Goal: Find specific page/section: Find specific page/section

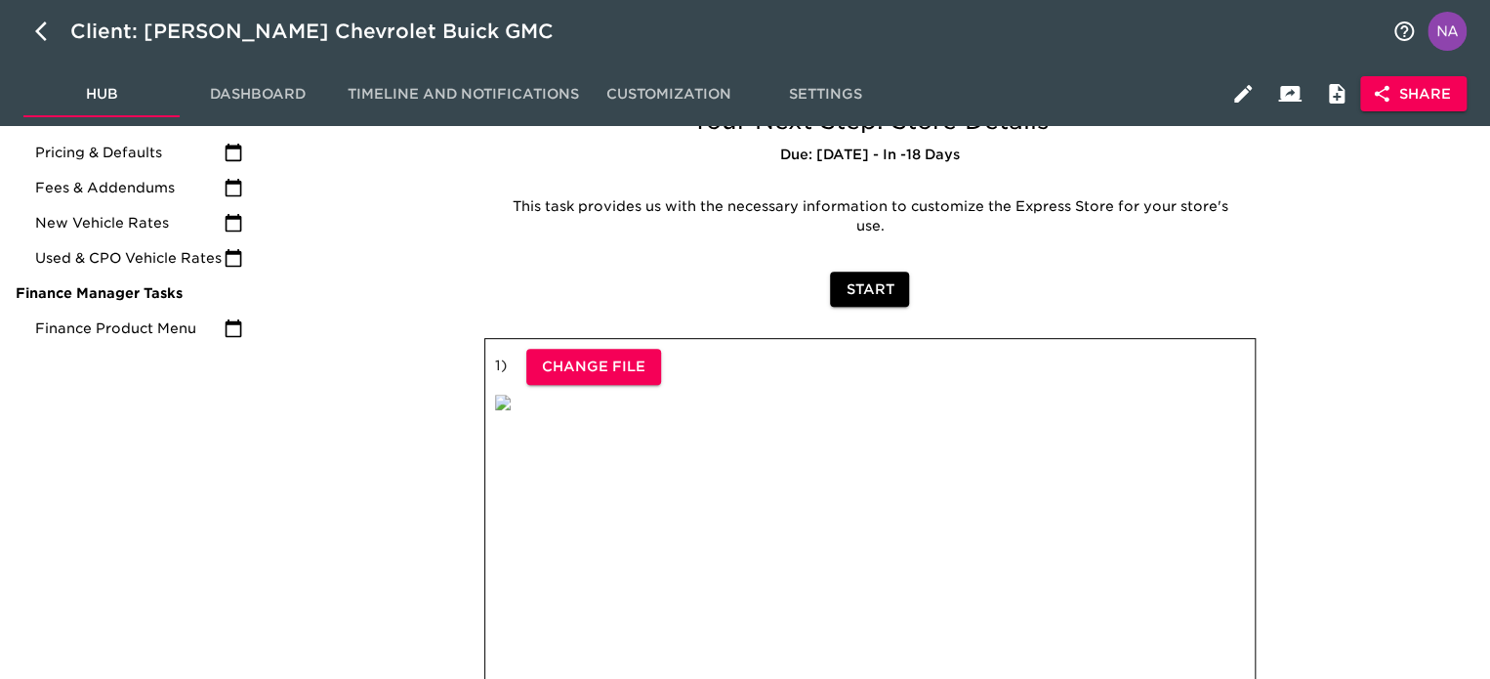
scroll to position [11, 0]
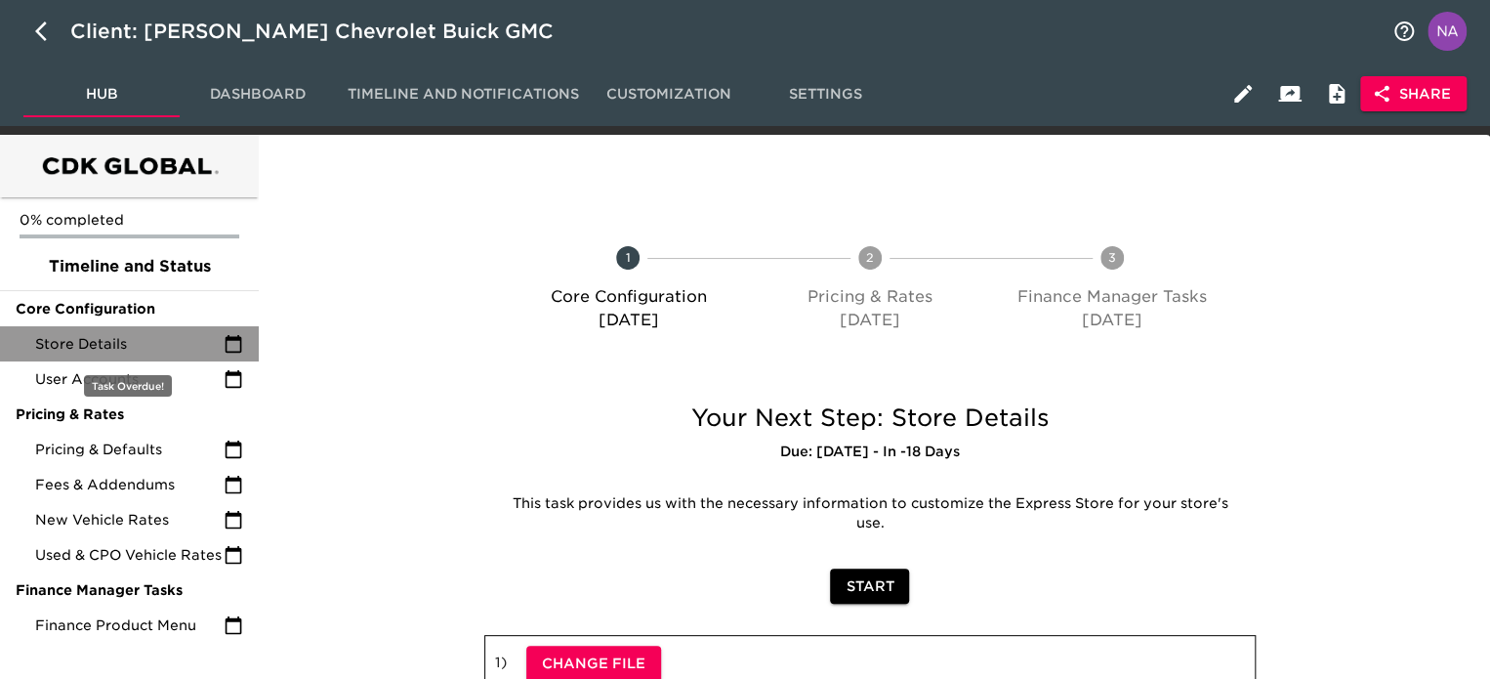
click at [134, 344] on span "Store Details" at bounding box center [129, 344] width 188 height 20
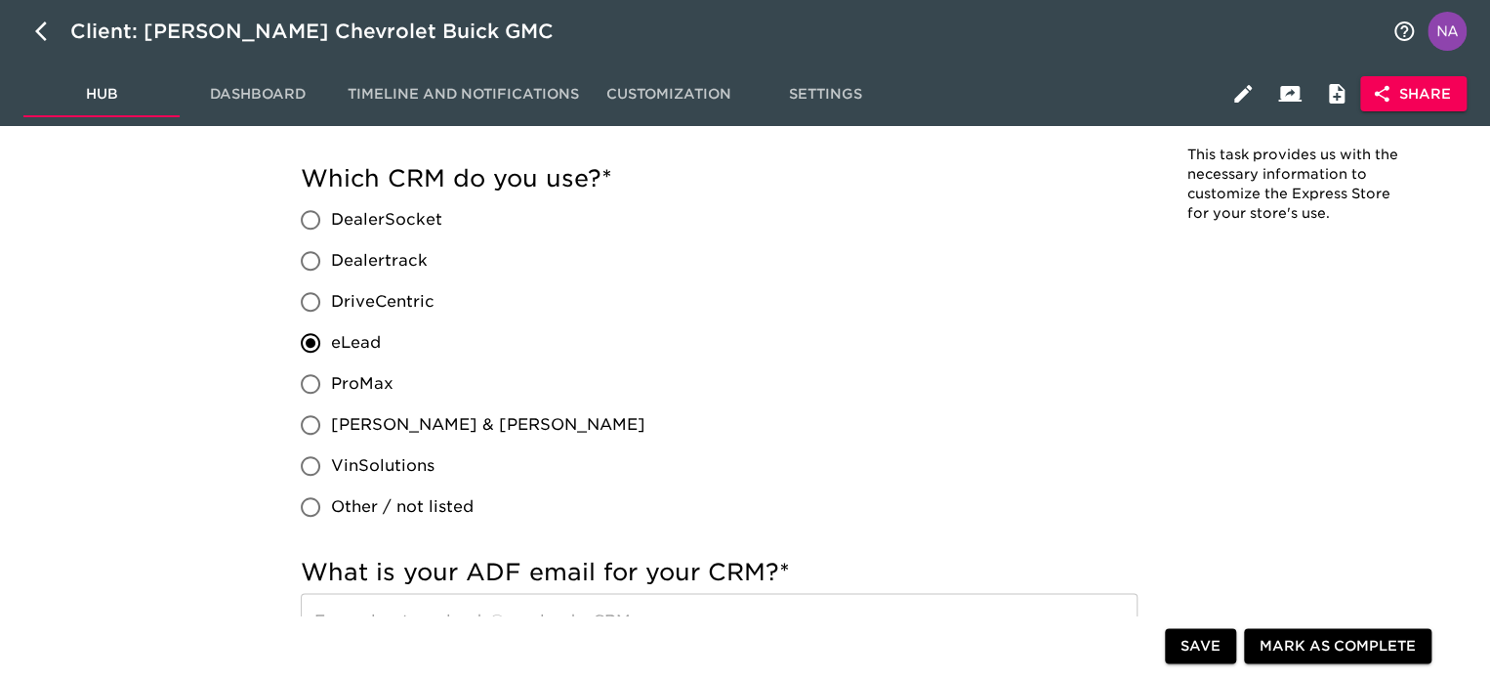
scroll to position [729, 0]
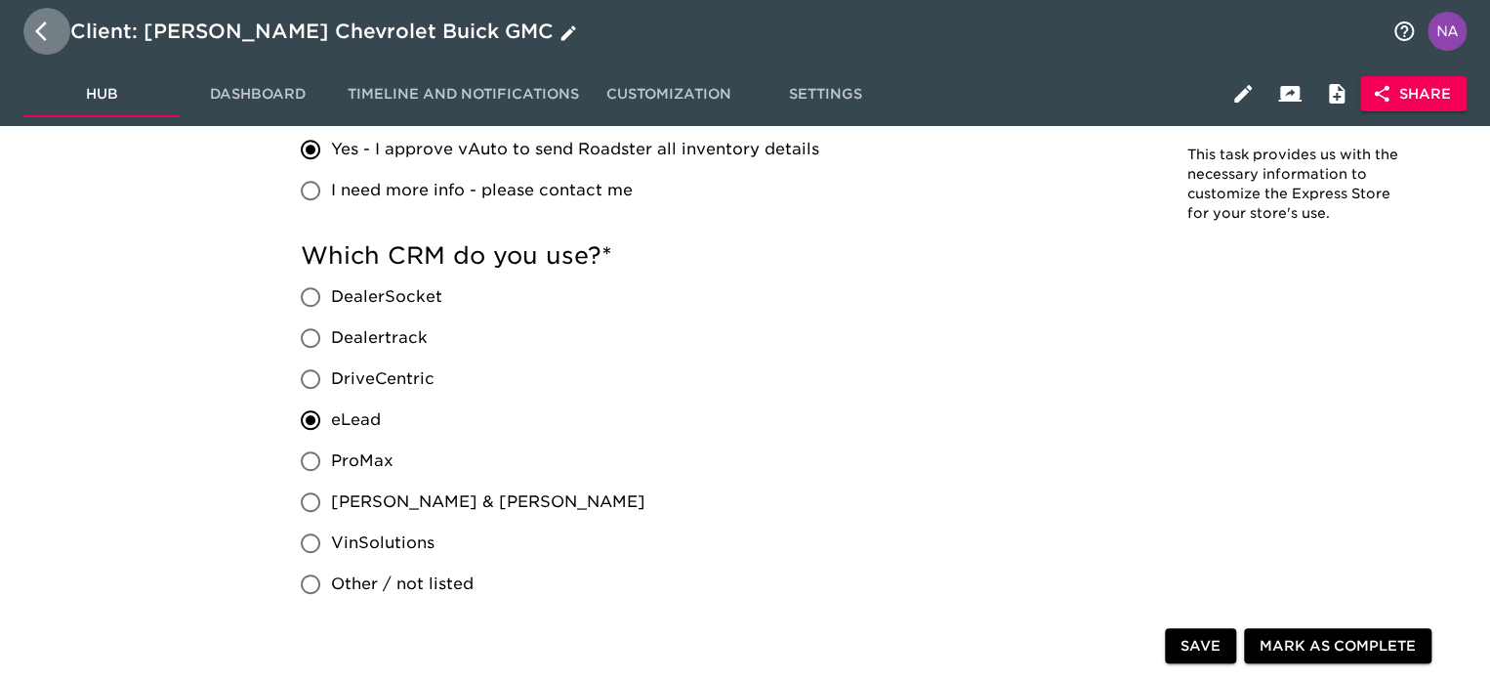
click at [46, 33] on icon "button" at bounding box center [46, 31] width 23 height 23
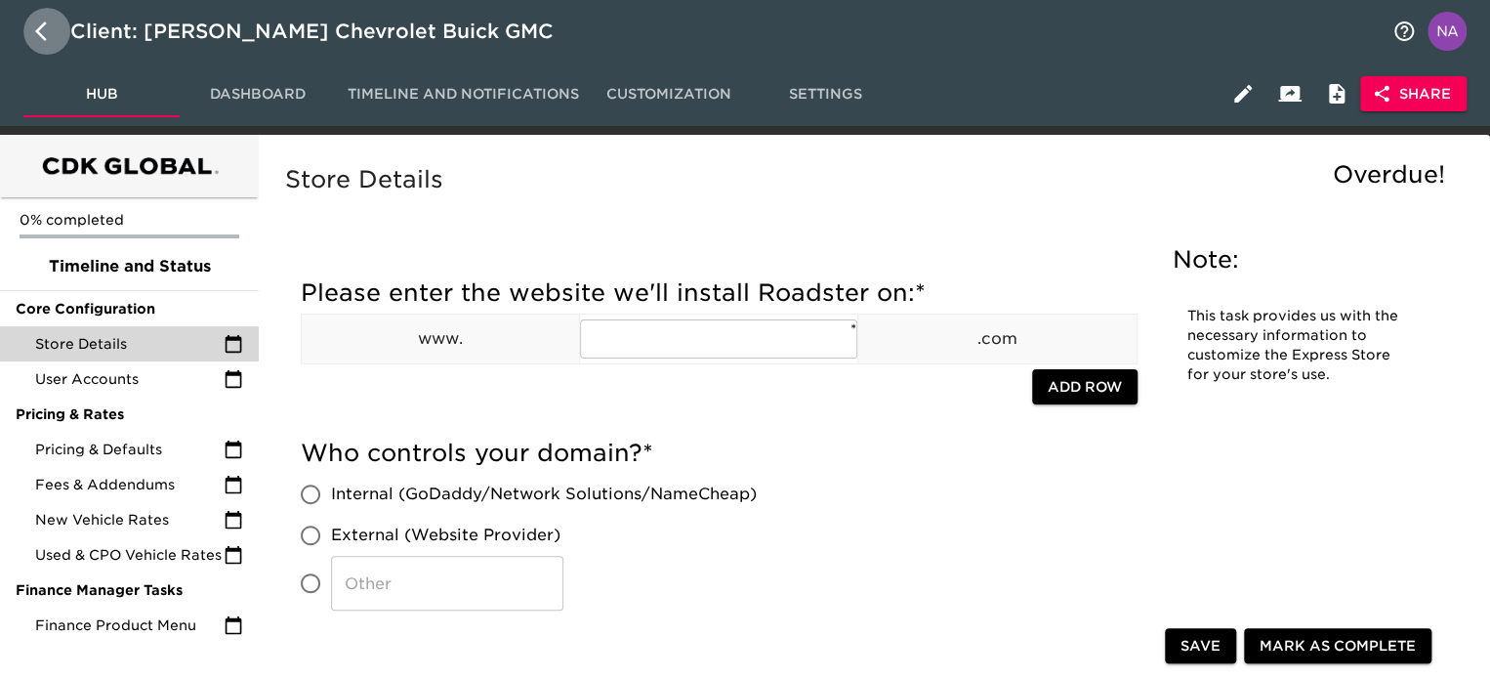
select select "10"
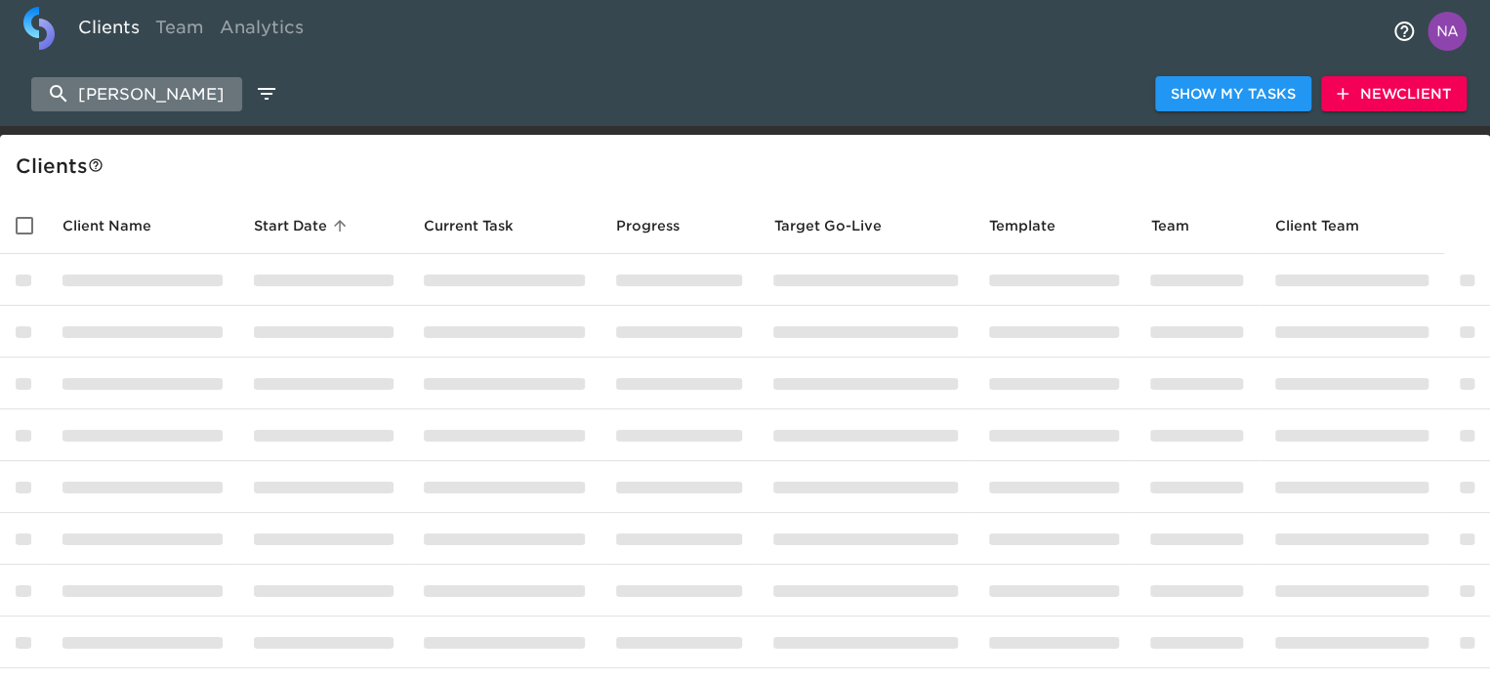
click at [171, 98] on input "[PERSON_NAME]" at bounding box center [136, 94] width 211 height 34
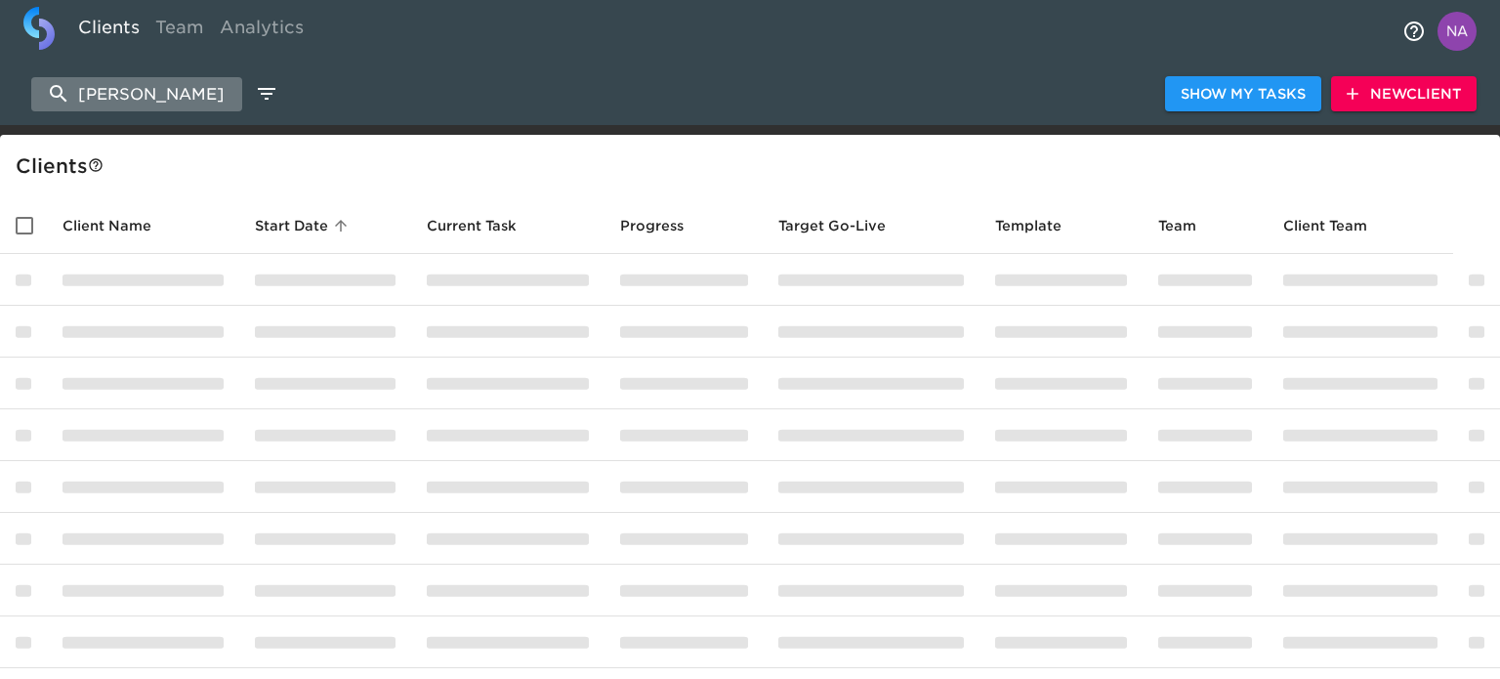
click at [171, 98] on input "[PERSON_NAME]" at bounding box center [136, 94] width 211 height 34
click at [170, 97] on input "[PERSON_NAME]" at bounding box center [136, 94] width 211 height 34
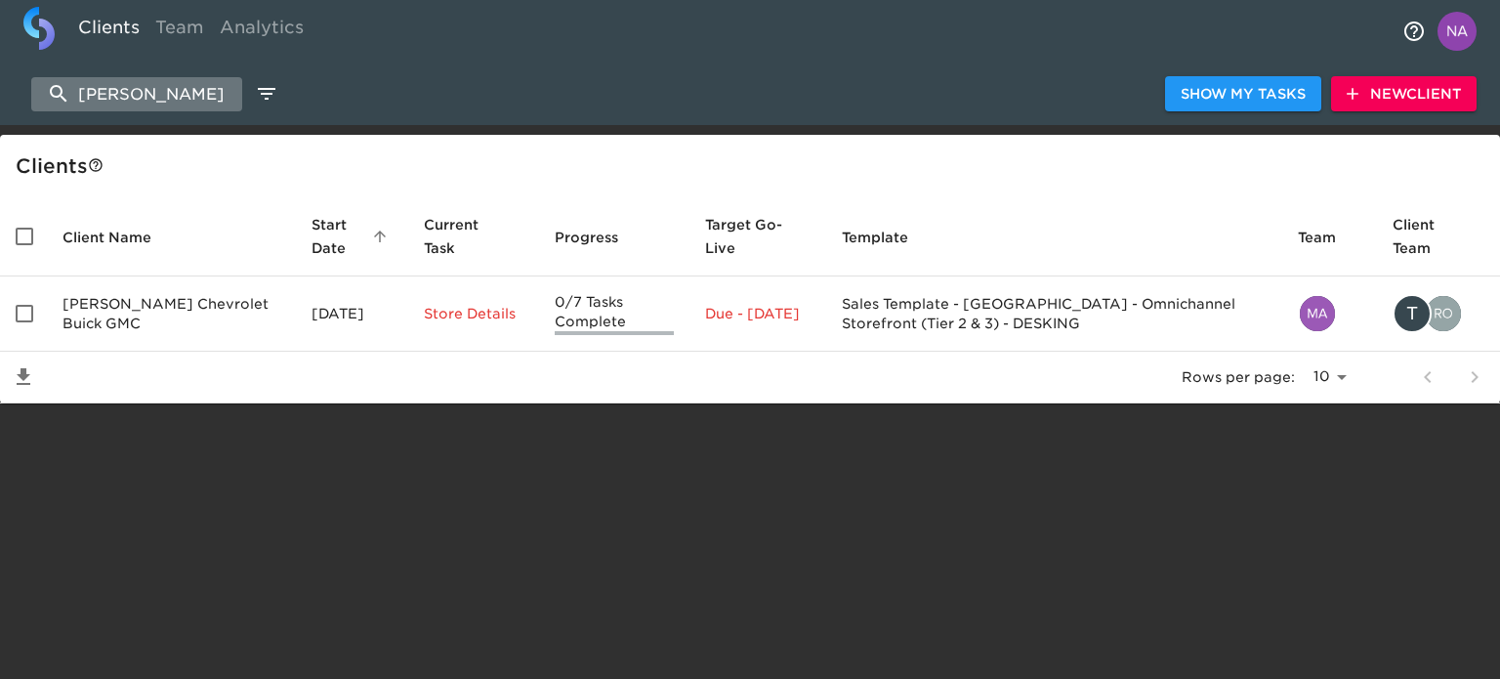
paste input "[PERSON_NAME][GEOGRAPHIC_DATA]"
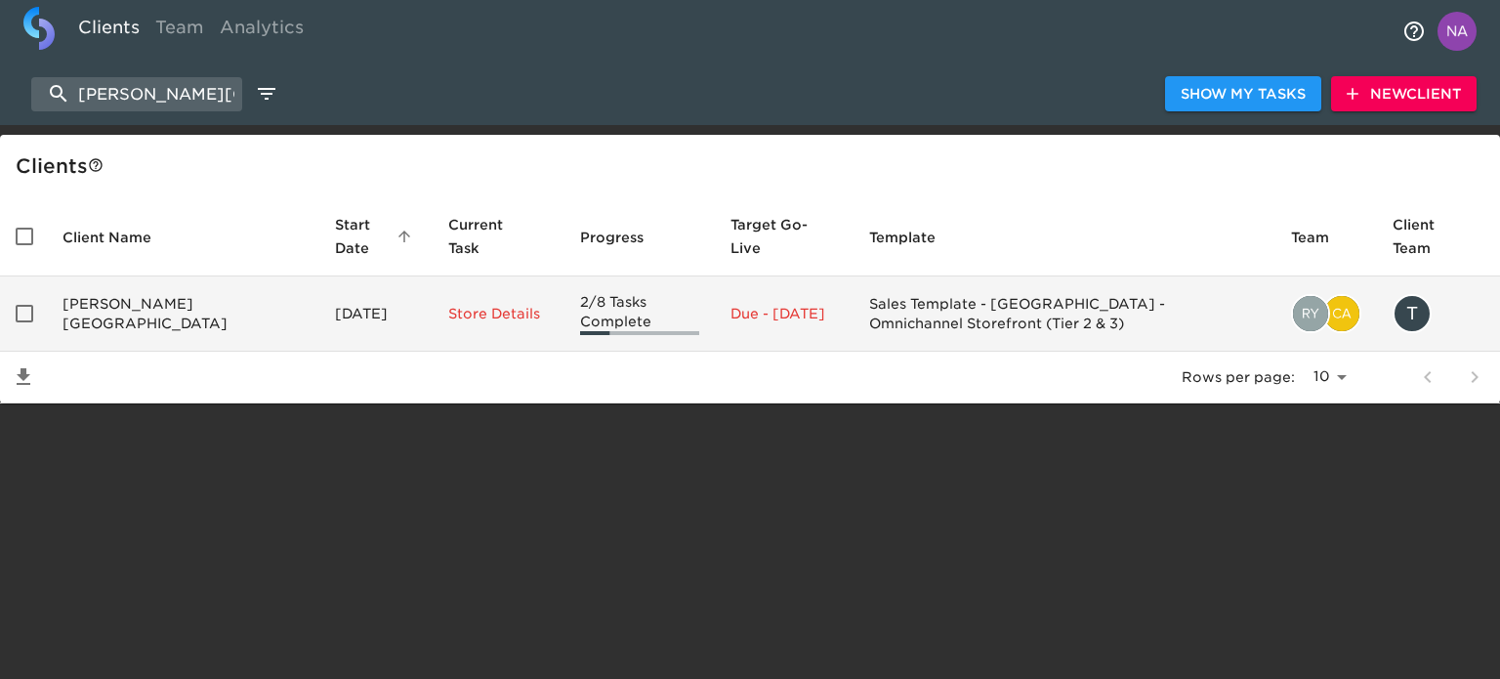
type input "[PERSON_NAME][GEOGRAPHIC_DATA]"
click at [188, 322] on td "[PERSON_NAME][GEOGRAPHIC_DATA]" at bounding box center [183, 313] width 272 height 75
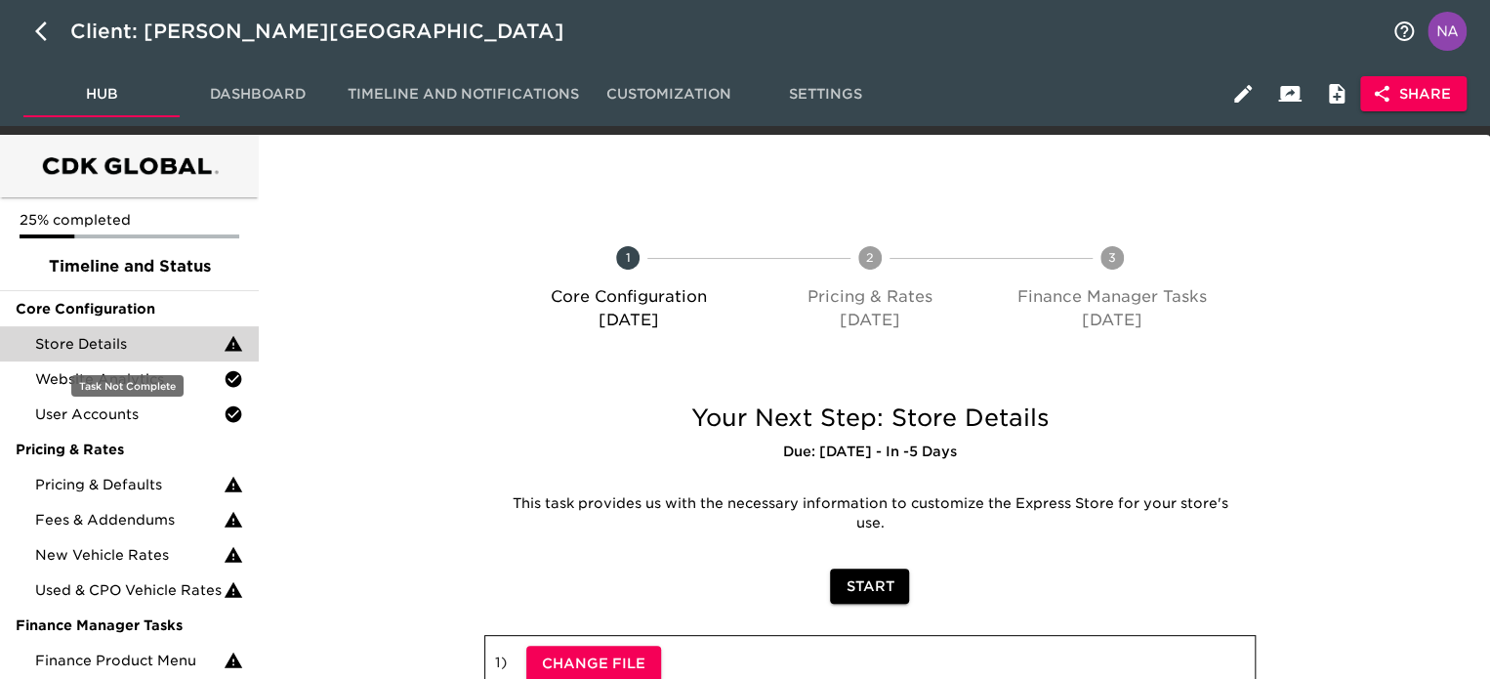
click at [168, 345] on span "Store Details" at bounding box center [129, 344] width 188 height 20
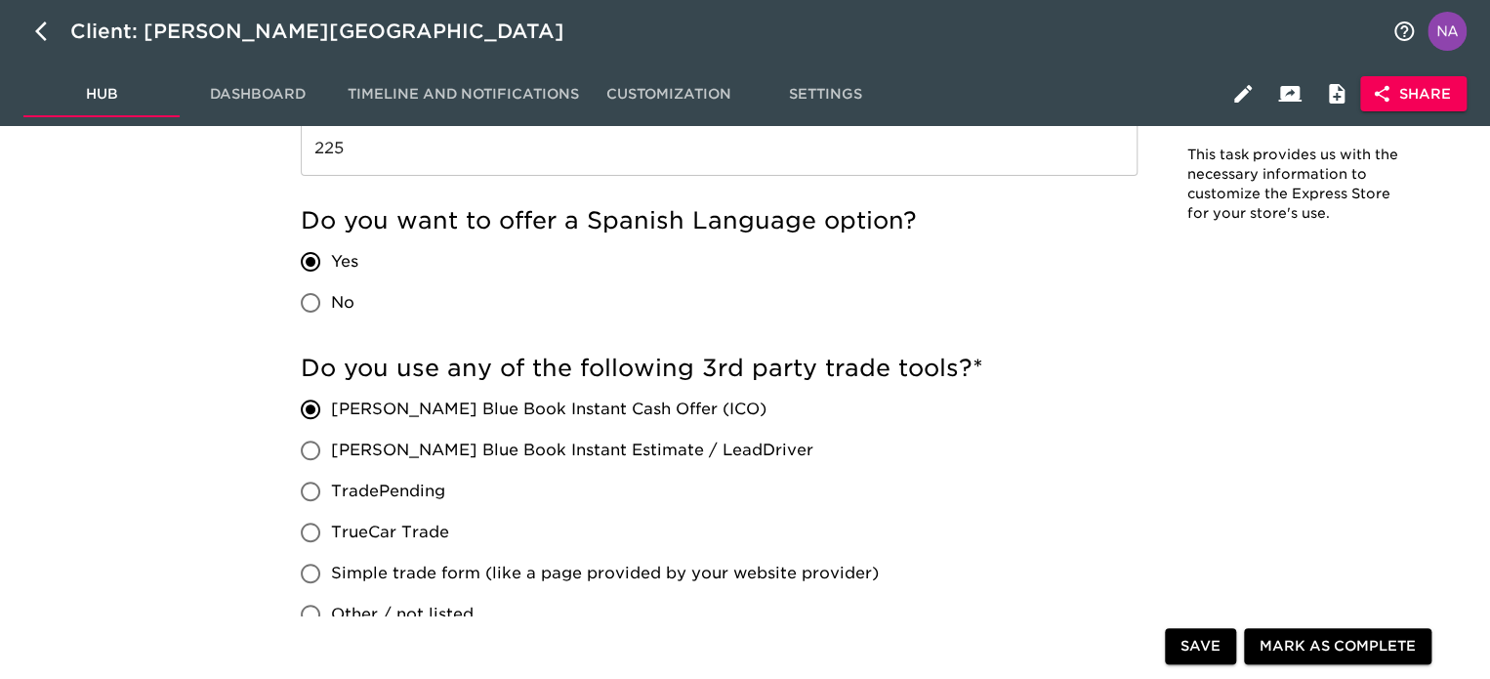
scroll to position [3790, 0]
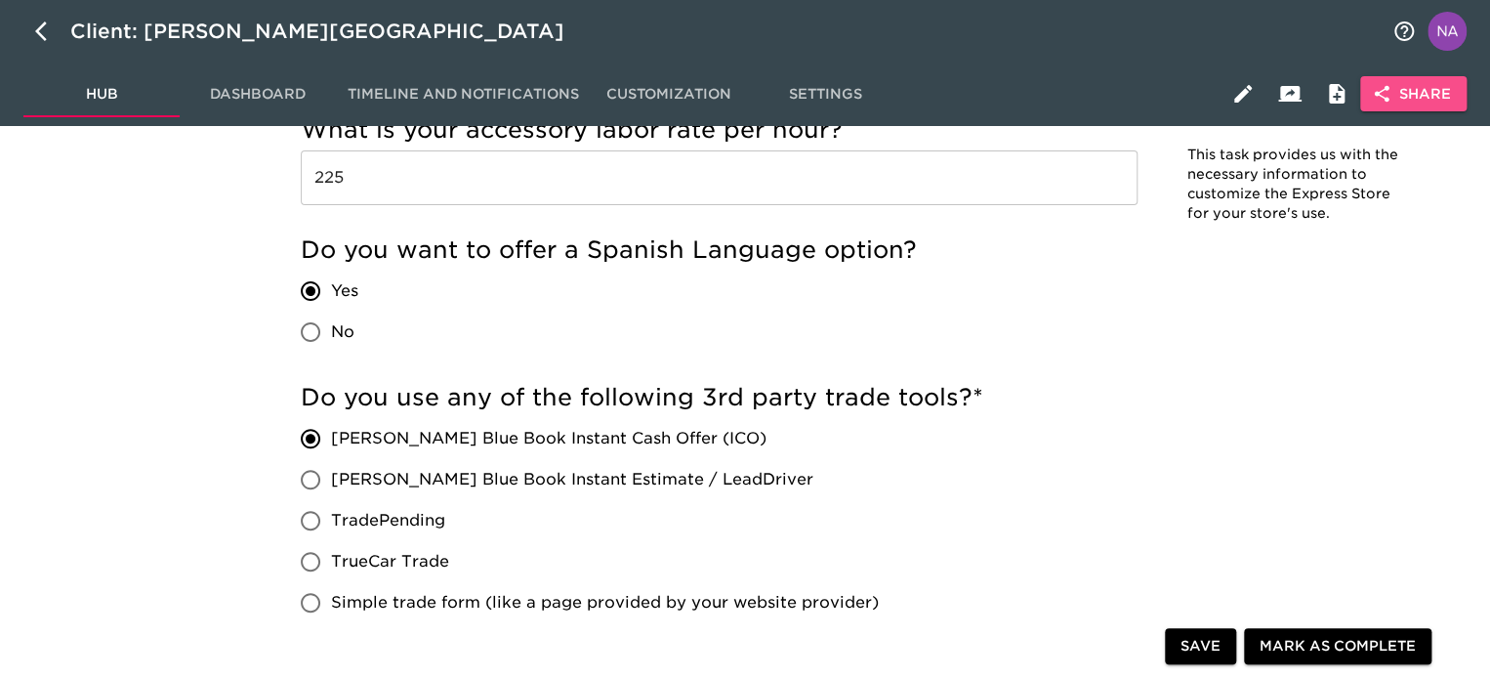
click at [1412, 82] on span "Share" at bounding box center [1413, 94] width 75 height 24
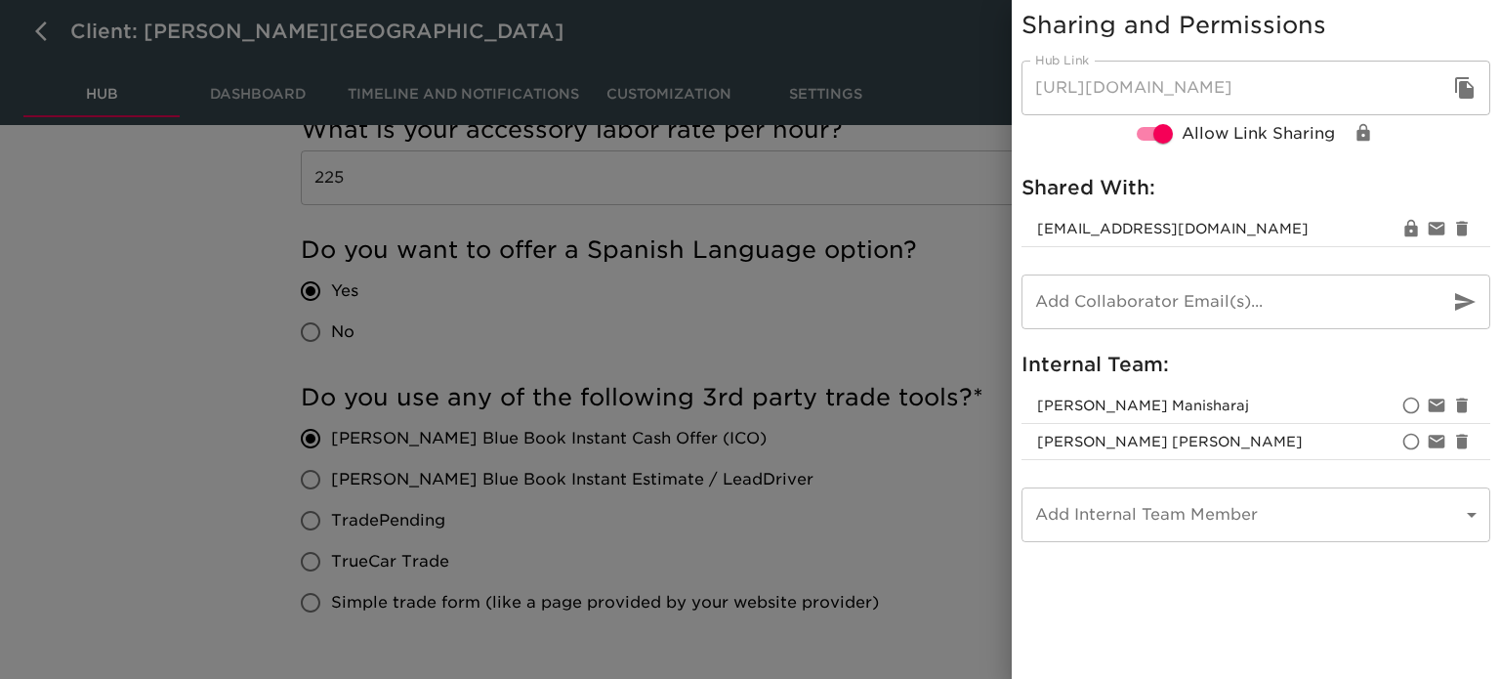
click at [934, 458] on div at bounding box center [750, 339] width 1500 height 679
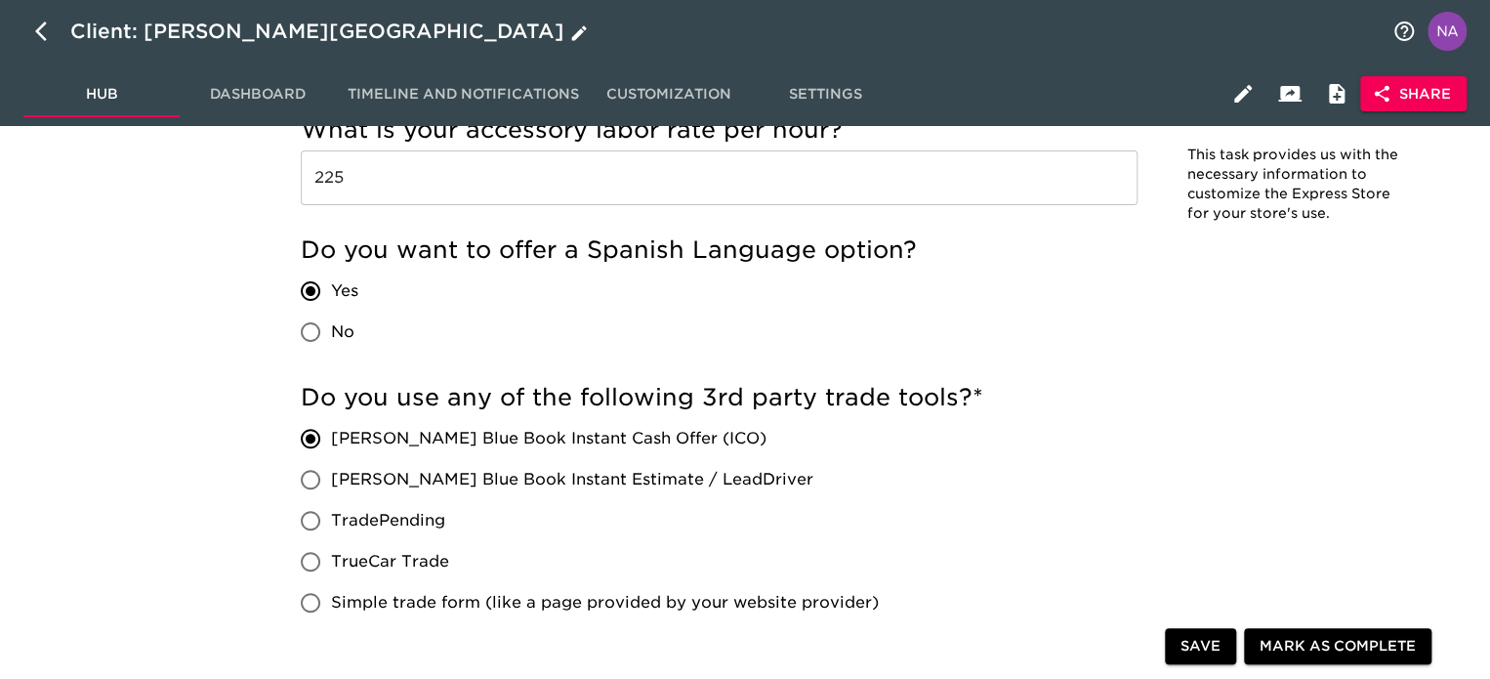
click at [43, 30] on icon "button" at bounding box center [46, 31] width 23 height 23
select select "10"
